Goal: Find specific page/section: Find specific page/section

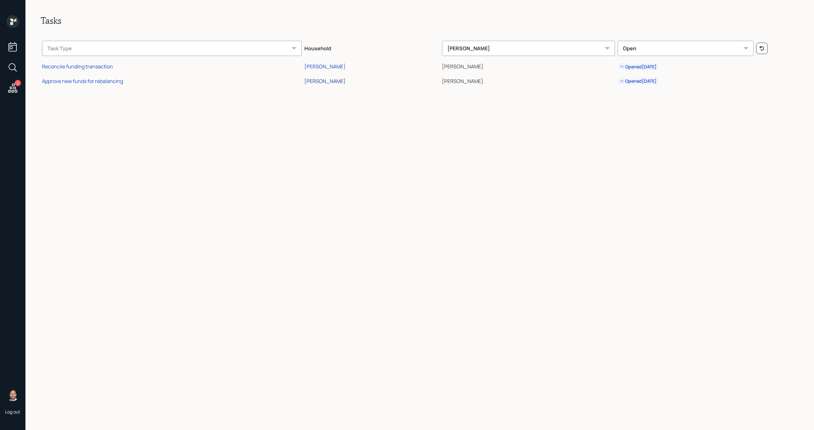
click at [339, 80] on div "[PERSON_NAME]" at bounding box center [324, 81] width 41 height 7
